Goal: Ask a question

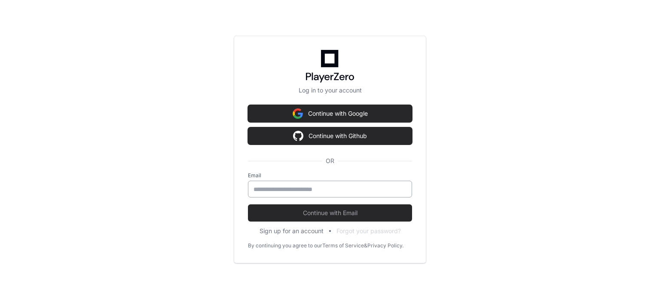
click at [263, 186] on input "email" at bounding box center [330, 189] width 153 height 9
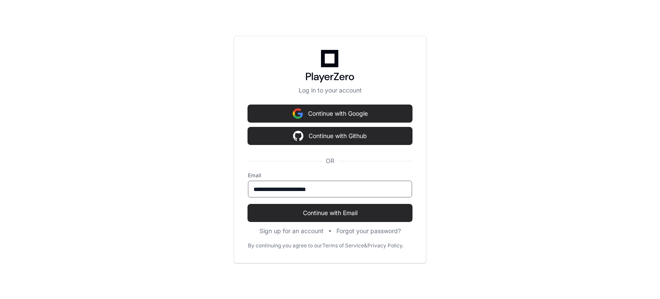
type input "**********"
click at [248, 204] on button "Continue with Email" at bounding box center [330, 212] width 164 height 17
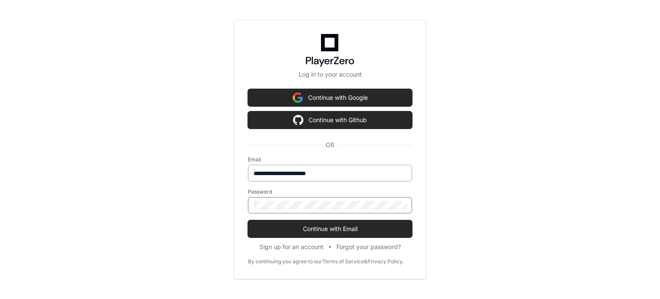
click at [248, 220] on button "Continue with Email" at bounding box center [330, 228] width 164 height 17
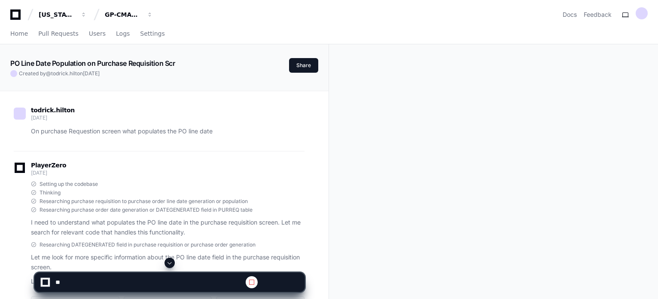
click at [14, 18] on icon at bounding box center [15, 14] width 10 height 10
click at [16, 15] on icon at bounding box center [15, 14] width 17 height 10
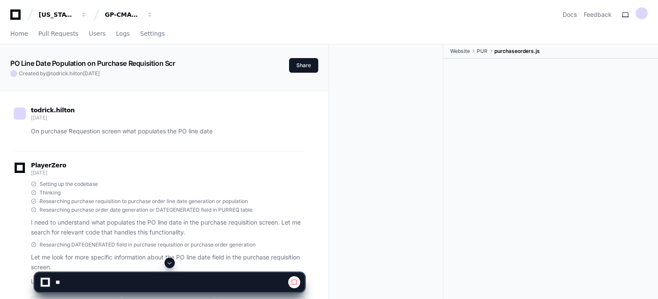
click at [16, 15] on icon at bounding box center [15, 14] width 17 height 10
click at [16, 33] on span "Home" at bounding box center [19, 33] width 18 height 5
click at [17, 33] on span "Home" at bounding box center [19, 33] width 18 height 5
click at [16, 34] on span "Home" at bounding box center [19, 33] width 18 height 5
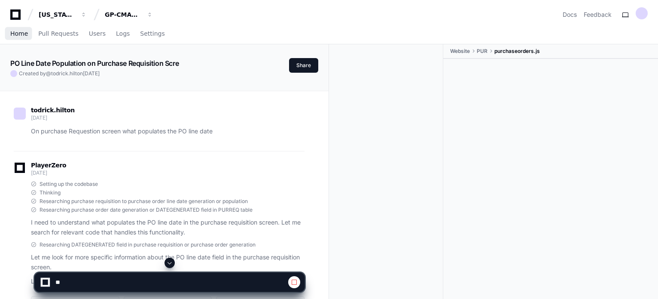
click at [16, 36] on span "Home" at bounding box center [19, 33] width 18 height 5
click at [10, 36] on span "Home" at bounding box center [19, 33] width 18 height 5
click at [17, 15] on icon at bounding box center [15, 14] width 17 height 10
click at [87, 14] on span "button" at bounding box center [84, 15] width 6 height 6
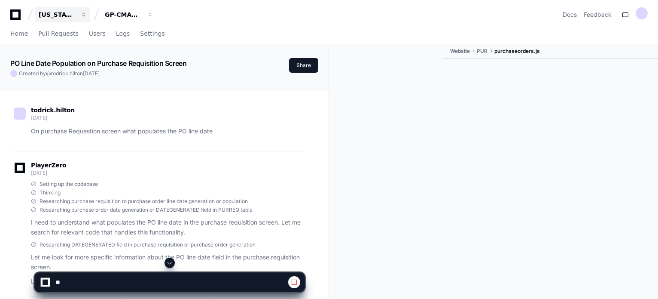
click at [87, 15] on span "button" at bounding box center [84, 15] width 6 height 6
click at [76, 15] on div "GP-CMAG-MP2" at bounding box center [57, 14] width 37 height 9
click at [58, 15] on div "[US_STATE] Pacific" at bounding box center [57, 14] width 37 height 9
click at [8, 14] on div "[US_STATE] Pacific GP-CMAG-MP2 Projects Join or create a project G GP-CMAG-MP2 …" at bounding box center [329, 11] width 658 height 22
click at [14, 16] on icon at bounding box center [15, 14] width 17 height 10
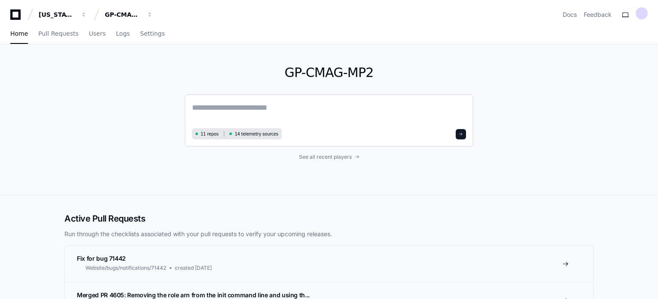
click at [234, 110] on textarea at bounding box center [329, 113] width 274 height 24
type textarea "*"
type textarea "**********"
click at [247, 108] on textarea "**********" at bounding box center [329, 112] width 274 height 23
paste textarea "**********"
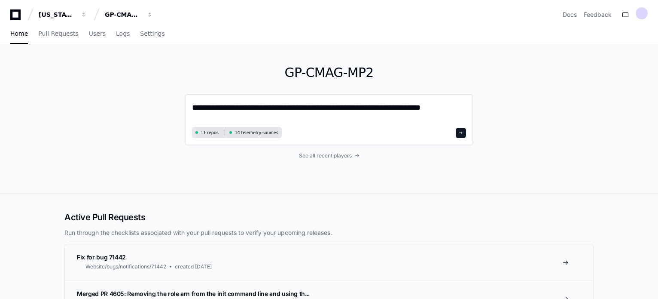
type textarea "**********"
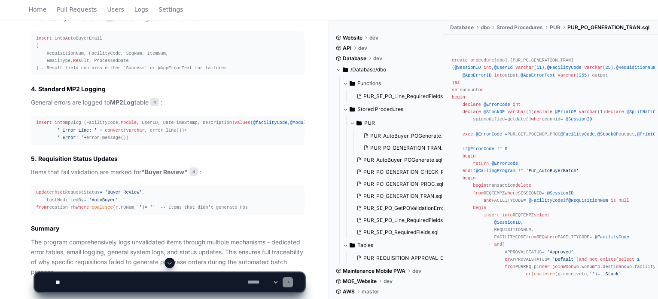
scroll to position [702, 0]
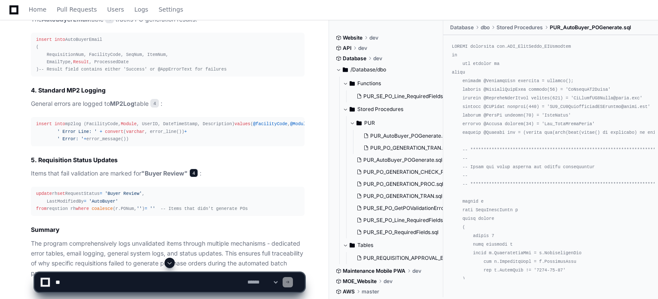
click at [192, 177] on span "4" at bounding box center [193, 172] width 9 height 9
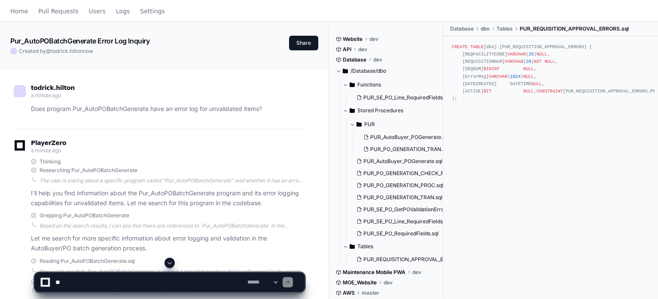
scroll to position [0, 0]
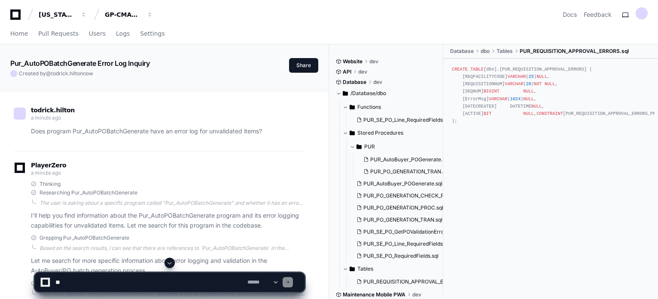
click at [67, 277] on textarea at bounding box center [150, 281] width 192 height 19
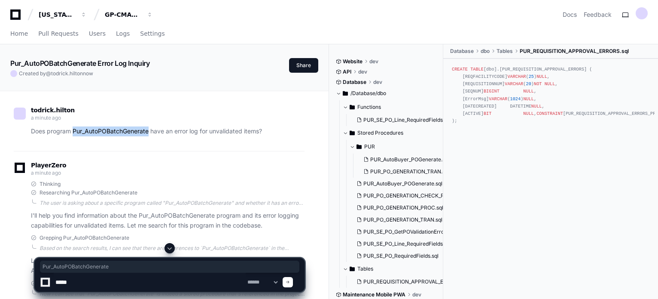
drag, startPoint x: 74, startPoint y: 129, endPoint x: 150, endPoint y: 131, distance: 75.7
click at [150, 131] on p "Does program Pur_AutoPOBatchGenerate have an error log for unvalidated items?" at bounding box center [168, 131] width 274 height 10
copy p "Pur_AutoPOBatchGenerate"
click at [84, 281] on textarea at bounding box center [150, 281] width 192 height 19
paste textarea "**********"
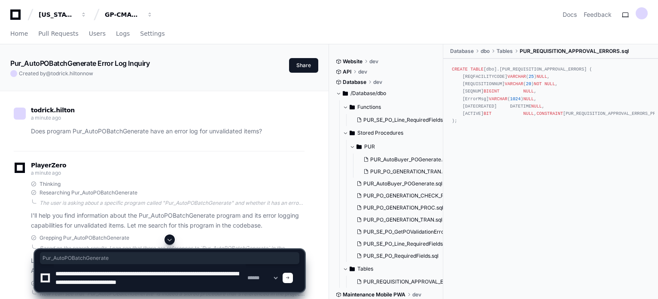
type textarea "**********"
click at [290, 277] on span at bounding box center [288, 277] width 4 height 4
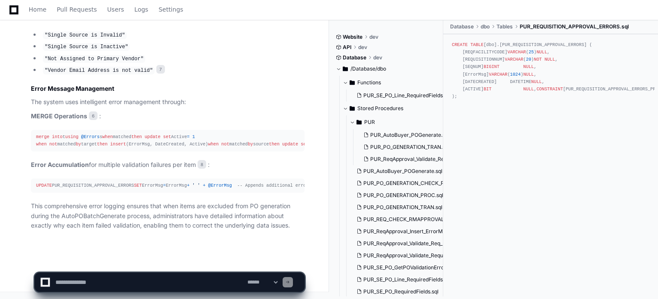
scroll to position [1582, 0]
